Goal: Entertainment & Leisure: Consume media (video, audio)

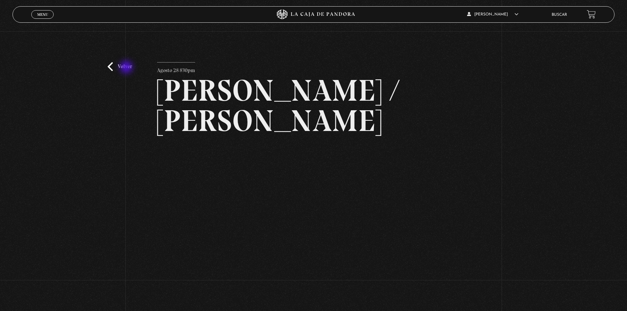
click at [127, 68] on link "Volver" at bounding box center [120, 66] width 24 height 9
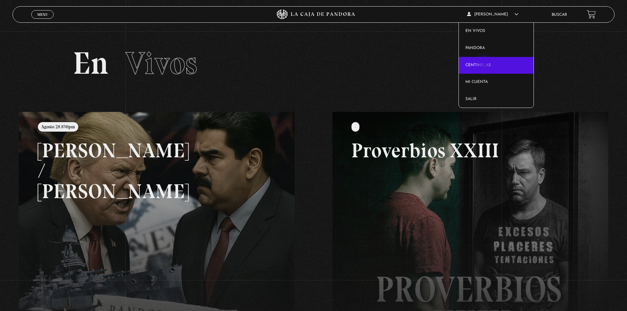
click at [484, 65] on link "Centinelas" at bounding box center [496, 65] width 75 height 17
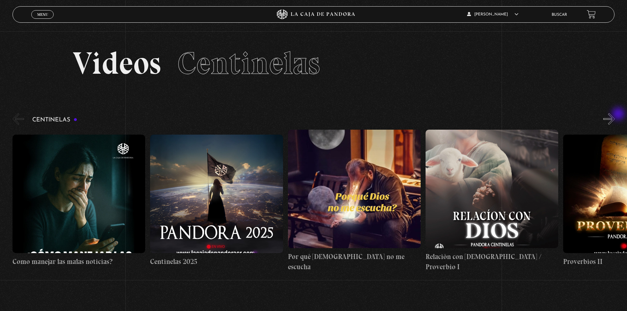
click at [615, 115] on button "»" at bounding box center [609, 119] width 12 height 12
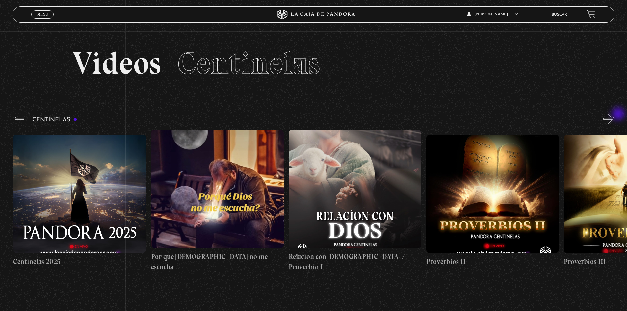
click at [615, 115] on button "»" at bounding box center [609, 119] width 12 height 12
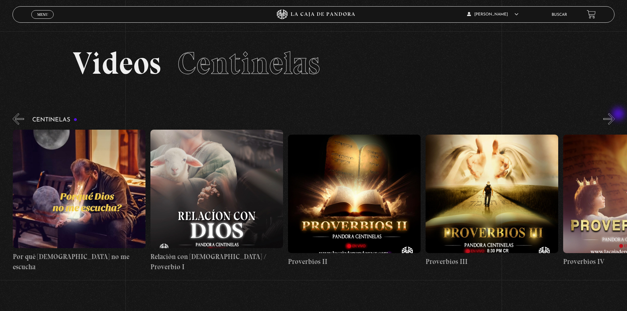
click at [615, 115] on button "»" at bounding box center [609, 119] width 12 height 12
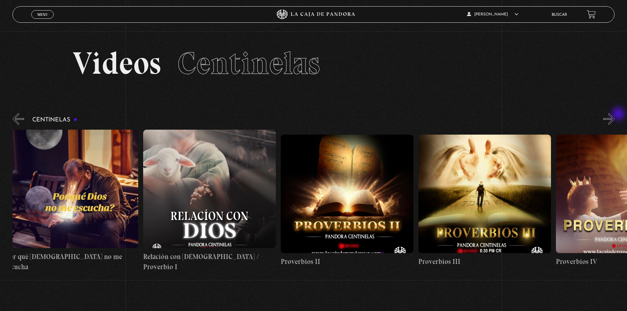
click at [615, 115] on button "»" at bounding box center [609, 119] width 12 height 12
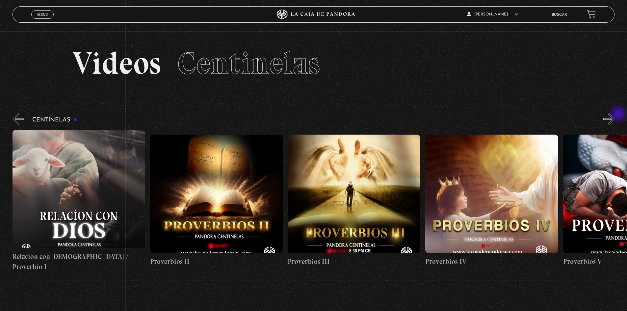
click at [619, 114] on div "Centinelas" at bounding box center [320, 192] width 614 height 160
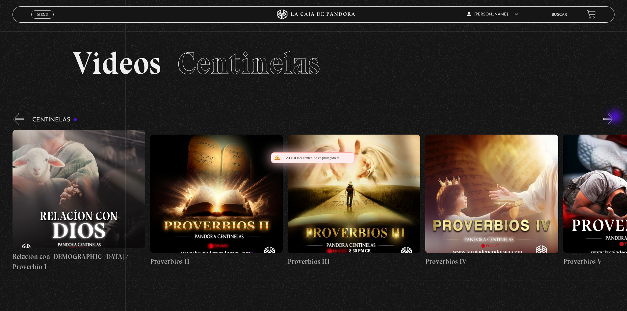
click at [615, 117] on button "»" at bounding box center [609, 119] width 12 height 12
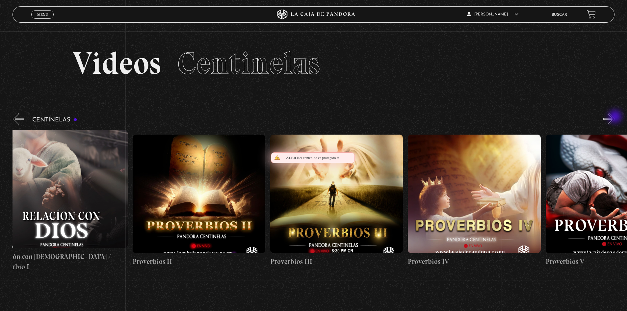
click at [615, 117] on button "»" at bounding box center [609, 119] width 12 height 12
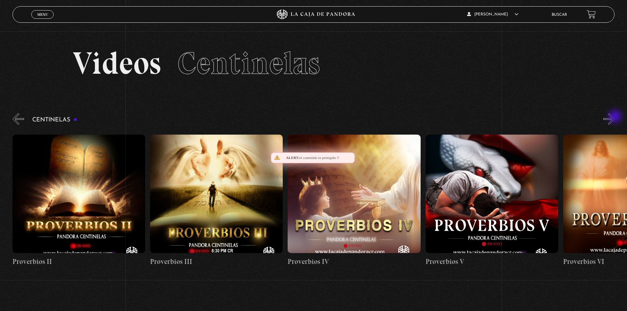
click at [615, 117] on button "»" at bounding box center [609, 119] width 12 height 12
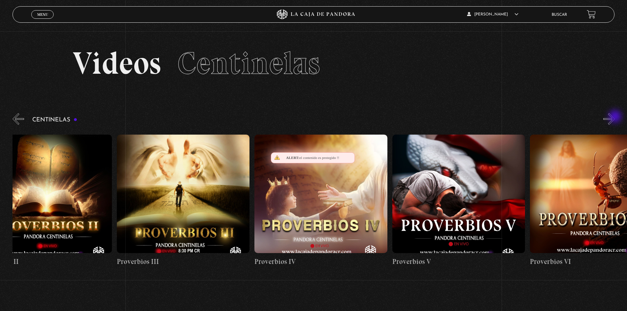
click at [615, 117] on button "»" at bounding box center [609, 119] width 12 height 12
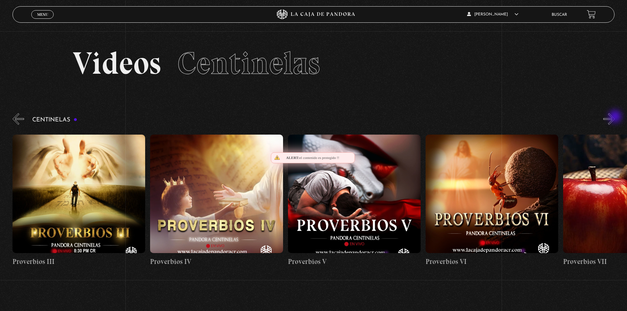
click at [615, 117] on button "»" at bounding box center [609, 119] width 12 height 12
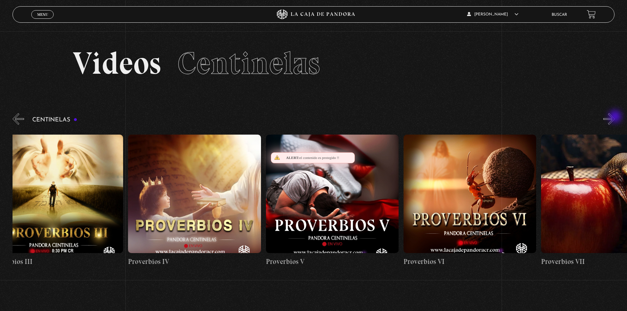
click at [615, 117] on button "»" at bounding box center [609, 119] width 12 height 12
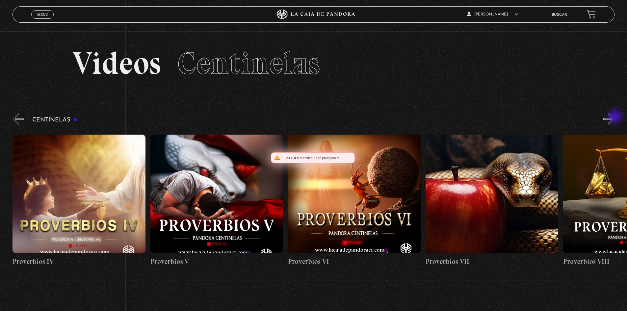
click at [615, 117] on button "»" at bounding box center [609, 119] width 12 height 12
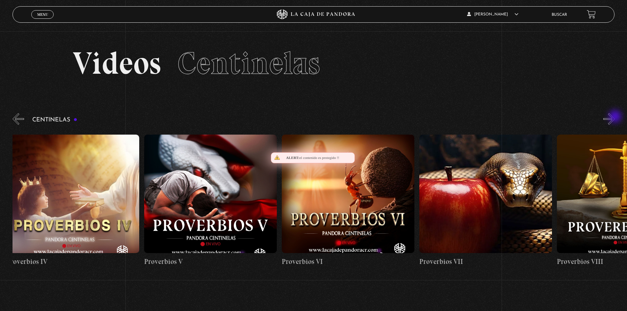
click at [615, 117] on button "»" at bounding box center [609, 119] width 12 height 12
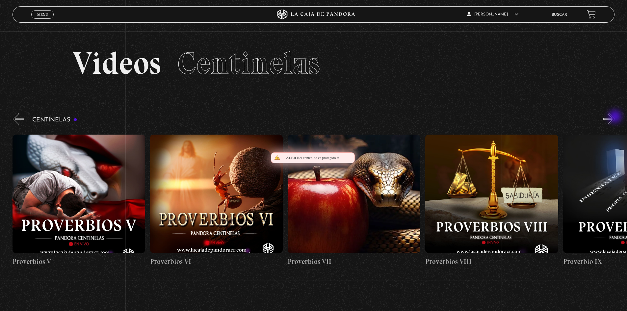
click at [615, 117] on button "»" at bounding box center [609, 119] width 12 height 12
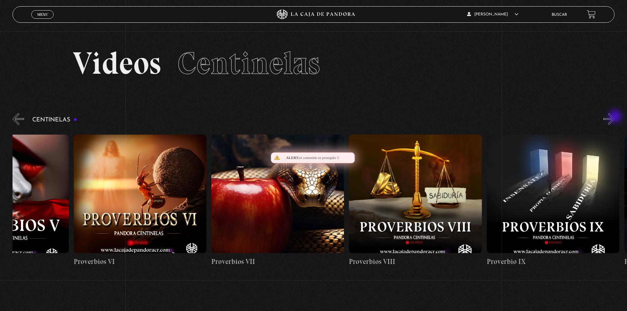
click at [615, 117] on button "»" at bounding box center [609, 119] width 12 height 12
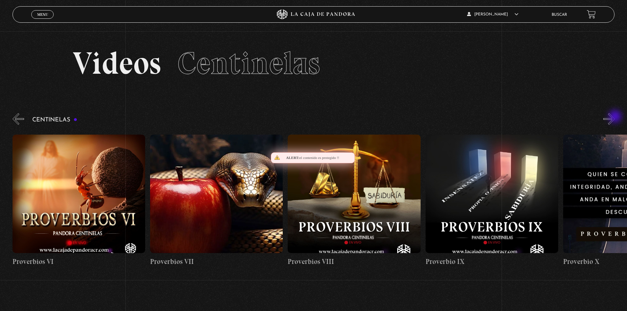
click at [615, 117] on button "»" at bounding box center [609, 119] width 12 height 12
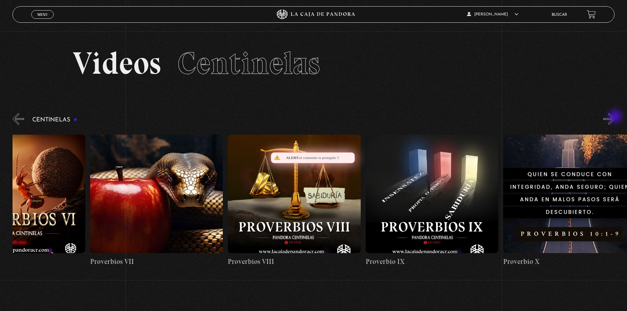
click at [615, 117] on button "»" at bounding box center [609, 119] width 12 height 12
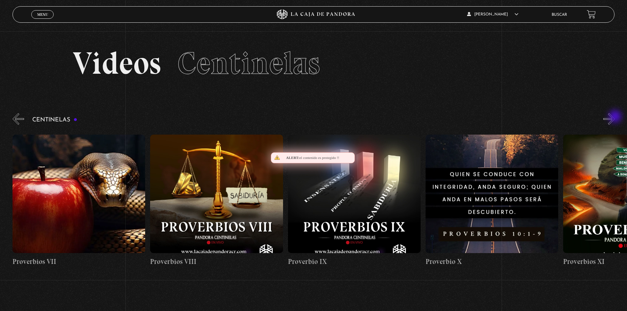
click at [615, 117] on button "»" at bounding box center [609, 119] width 12 height 12
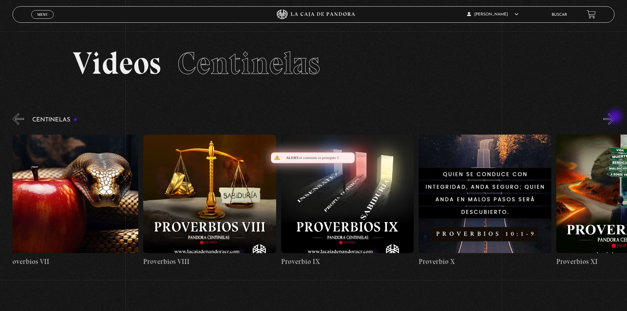
click at [615, 117] on button "»" at bounding box center [609, 119] width 12 height 12
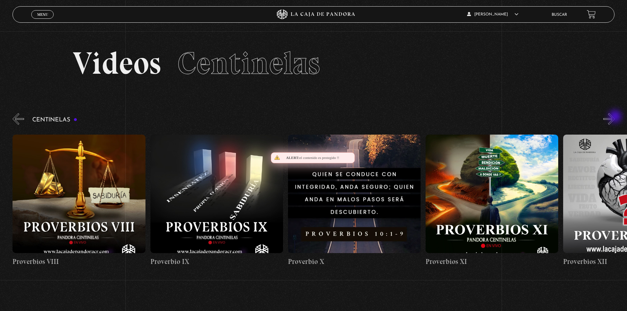
click at [615, 117] on button "»" at bounding box center [609, 119] width 12 height 12
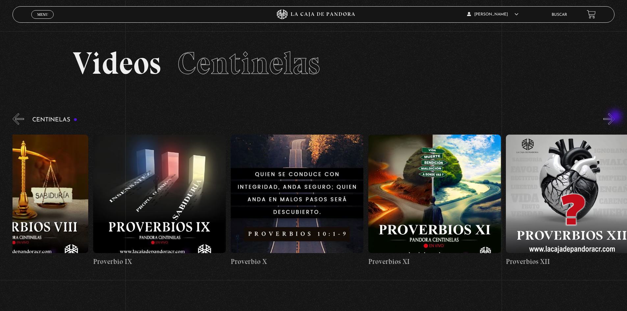
click at [615, 117] on button "»" at bounding box center [609, 119] width 12 height 12
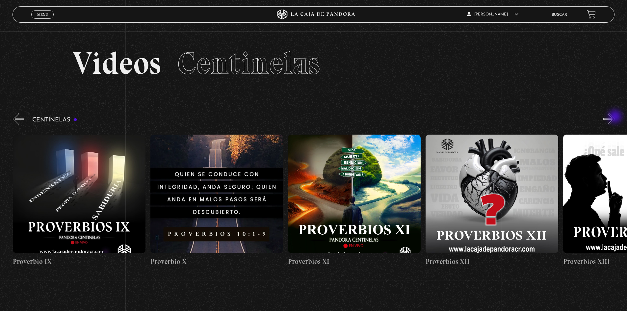
click at [615, 117] on button "»" at bounding box center [609, 119] width 12 height 12
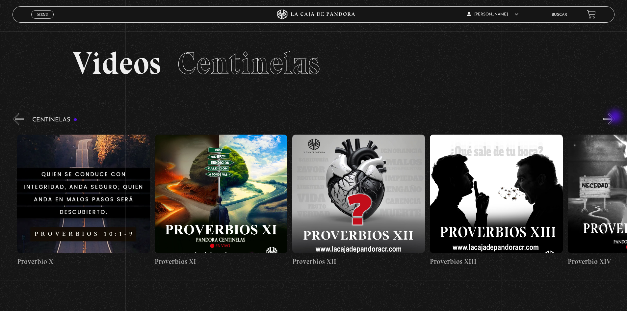
click at [615, 117] on button "»" at bounding box center [609, 119] width 12 height 12
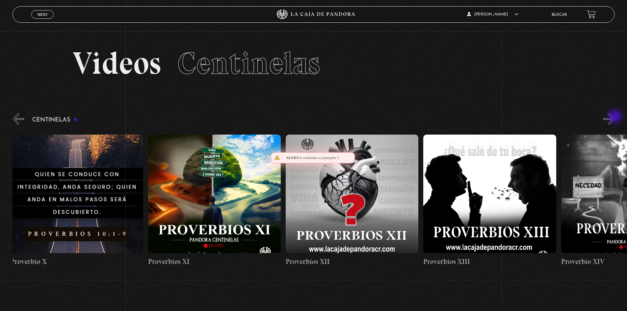
click at [615, 117] on button "»" at bounding box center [609, 119] width 12 height 12
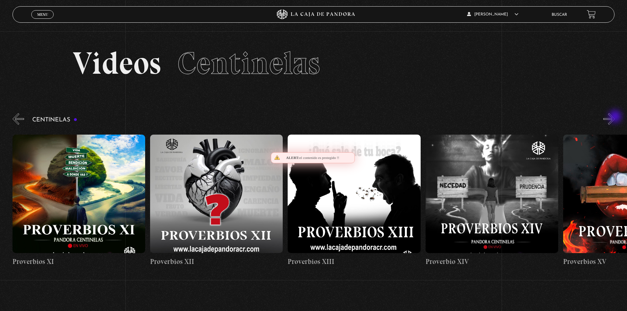
click at [615, 117] on button "»" at bounding box center [609, 119] width 12 height 12
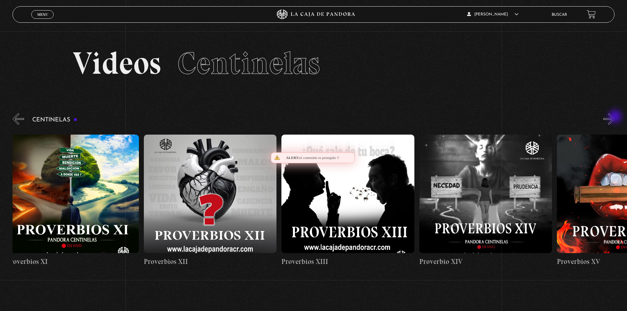
click at [615, 117] on button "»" at bounding box center [609, 119] width 12 height 12
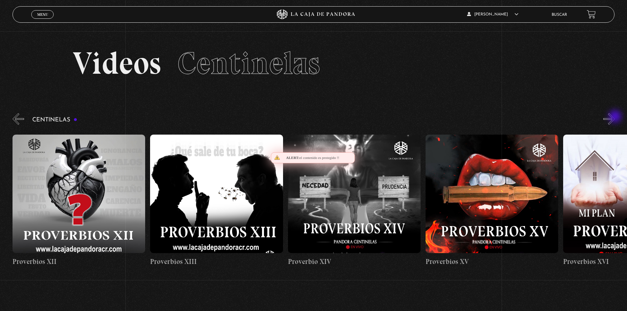
click at [615, 117] on button "»" at bounding box center [609, 119] width 12 height 12
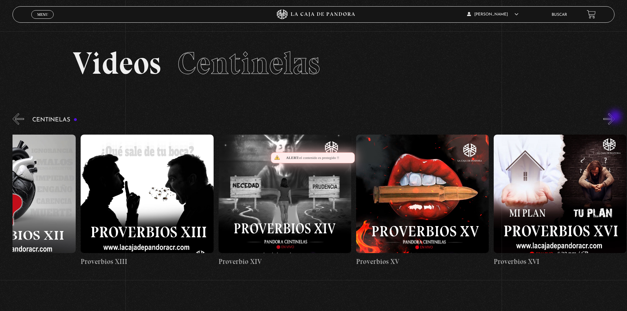
click at [615, 117] on button "»" at bounding box center [609, 119] width 12 height 12
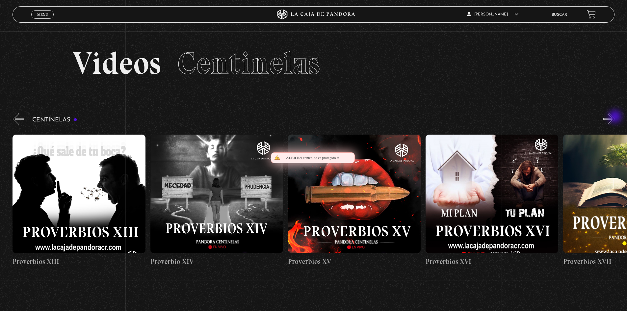
click at [615, 117] on button "»" at bounding box center [609, 119] width 12 height 12
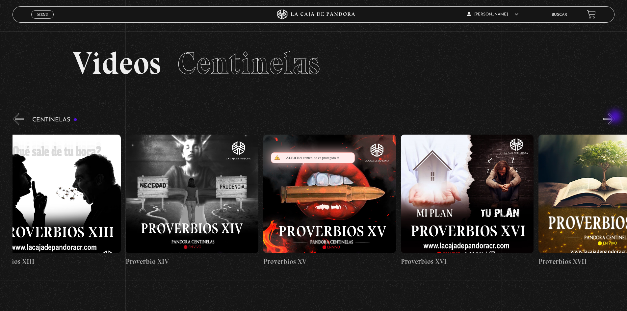
click at [615, 117] on button "»" at bounding box center [609, 119] width 12 height 12
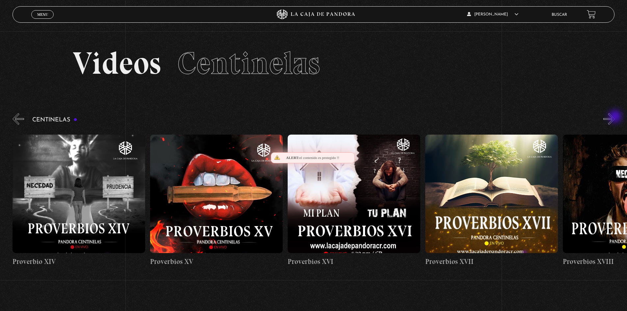
click at [615, 117] on button "»" at bounding box center [609, 119] width 12 height 12
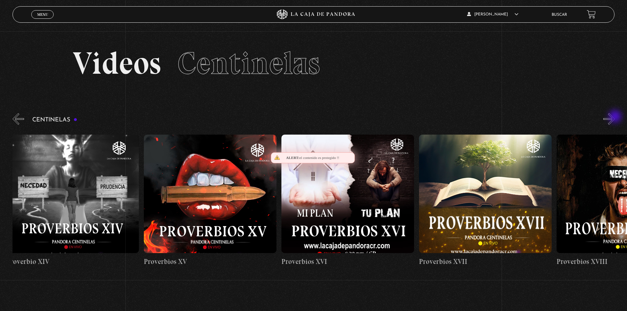
click at [615, 117] on button "»" at bounding box center [609, 119] width 12 height 12
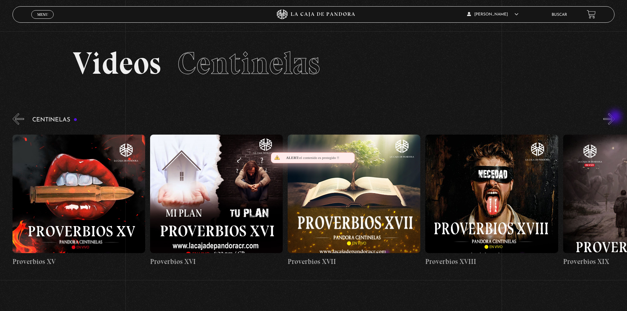
click at [615, 117] on button "»" at bounding box center [609, 119] width 12 height 12
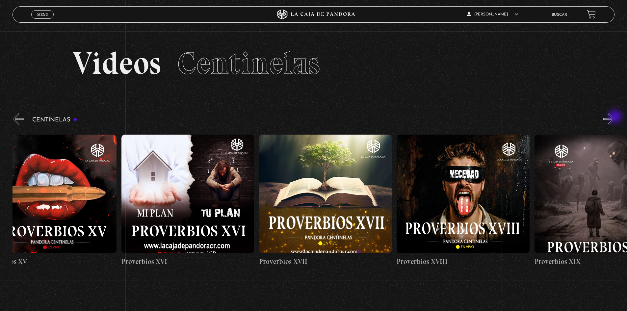
click at [615, 117] on button "»" at bounding box center [609, 119] width 12 height 12
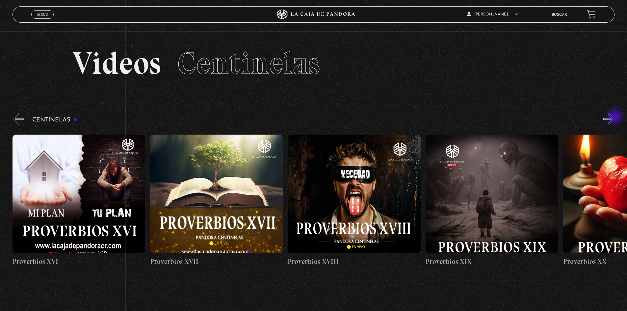
click at [615, 117] on button "»" at bounding box center [609, 119] width 12 height 12
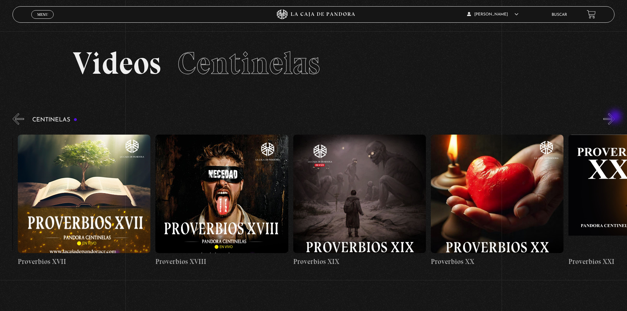
click at [615, 117] on button "»" at bounding box center [609, 119] width 12 height 12
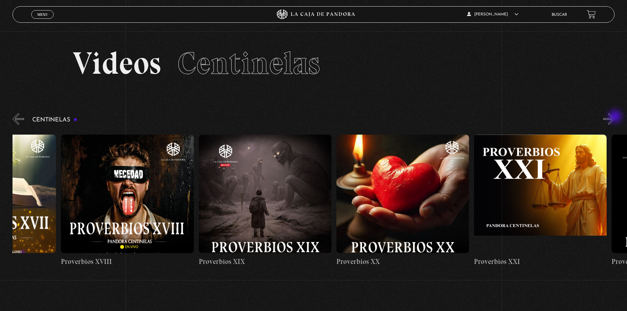
click at [615, 117] on button "»" at bounding box center [609, 119] width 12 height 12
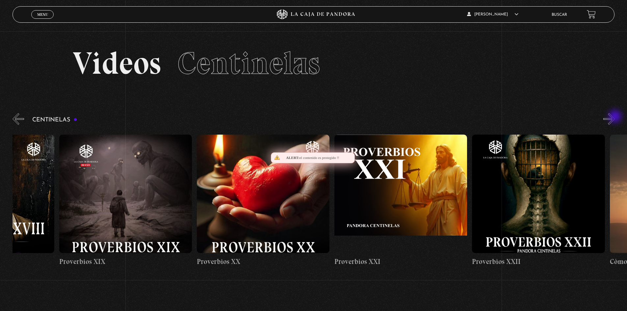
click at [615, 117] on button "»" at bounding box center [609, 119] width 12 height 12
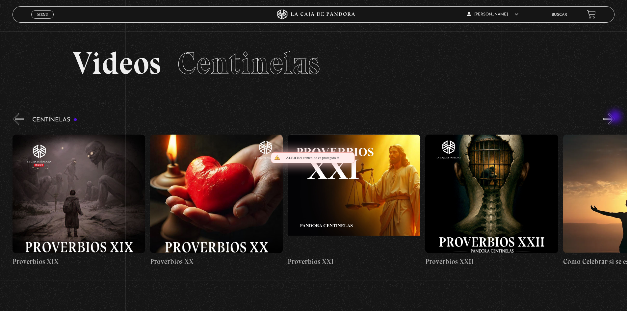
click at [615, 117] on button "»" at bounding box center [609, 119] width 12 height 12
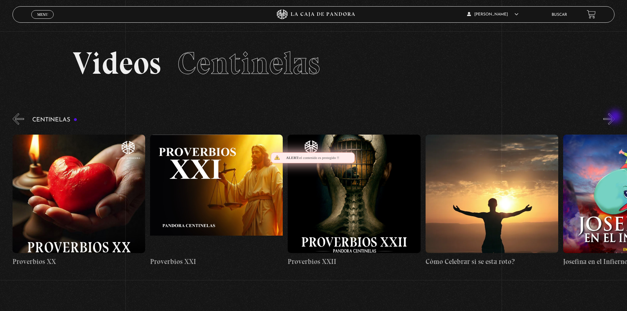
click at [615, 117] on button "»" at bounding box center [609, 119] width 12 height 12
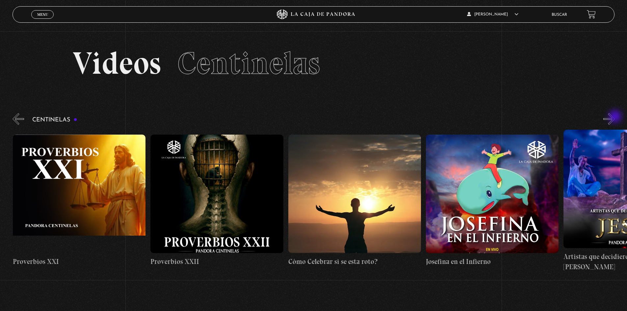
click at [615, 117] on button "»" at bounding box center [609, 119] width 12 height 12
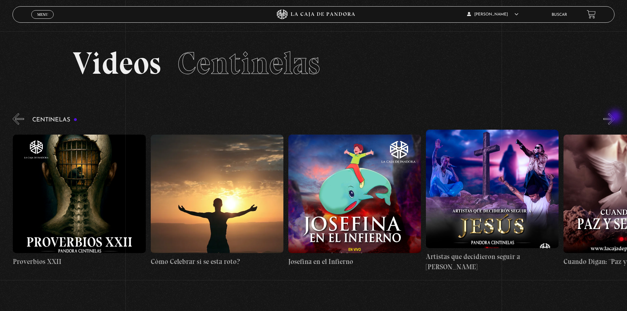
scroll to position [0, 3303]
click at [615, 117] on button "»" at bounding box center [609, 119] width 12 height 12
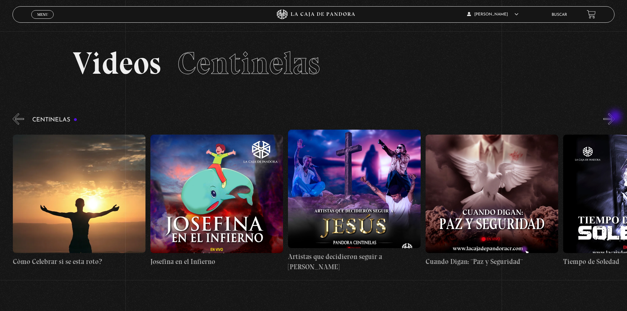
scroll to position [0, 3441]
click at [362, 175] on figure at bounding box center [354, 189] width 133 height 118
click at [367, 193] on figure at bounding box center [354, 189] width 133 height 118
